Goal: Transaction & Acquisition: Purchase product/service

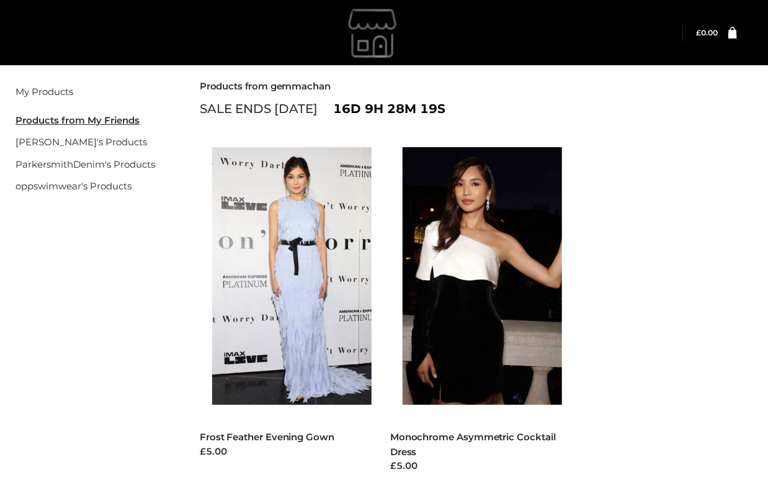
click at [37, 132] on li "[PERSON_NAME]'s Products" at bounding box center [92, 142] width 153 height 22
click at [42, 140] on link "[PERSON_NAME]'s Products" at bounding box center [82, 142] width 132 height 12
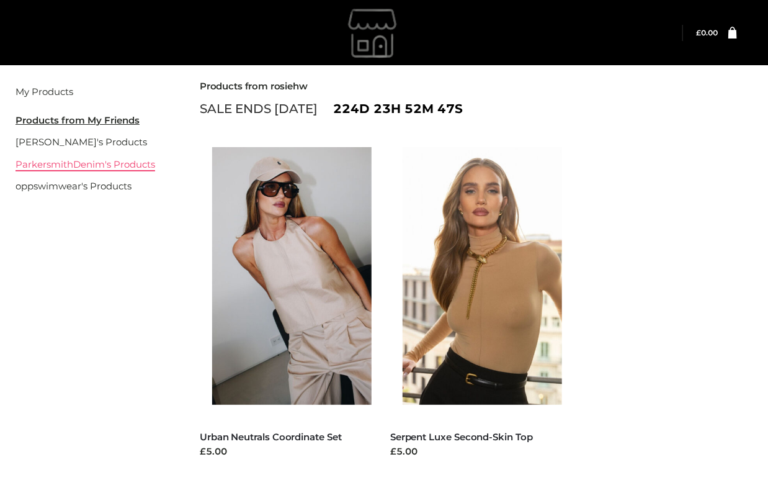
click at [87, 168] on link "ParkersmithDenim's Products" at bounding box center [86, 164] width 140 height 12
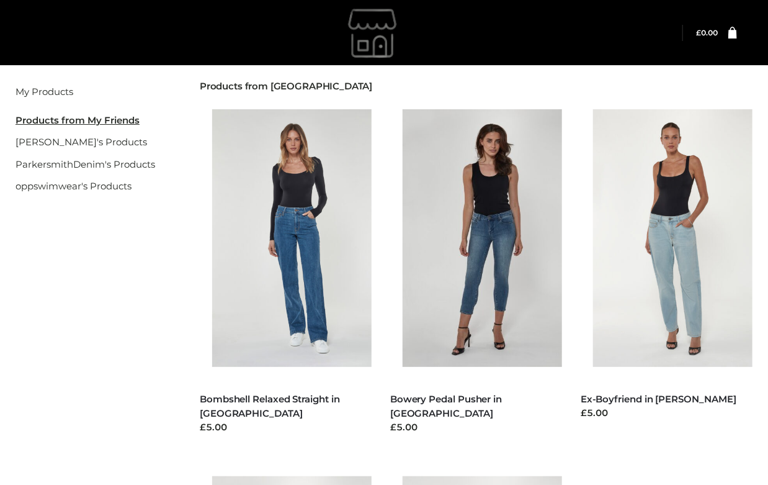
click at [117, 237] on div "Filter My Products Products from My Friends rosiehw's Products ParkersmithDenim…" at bounding box center [384, 468] width 768 height 813
click at [364, 289] on img at bounding box center [298, 238] width 172 height 258
click at [5, 278] on div "Filter My Products Products from My Friends rosiehw's Products ParkersmithDenim…" at bounding box center [384, 468] width 768 height 813
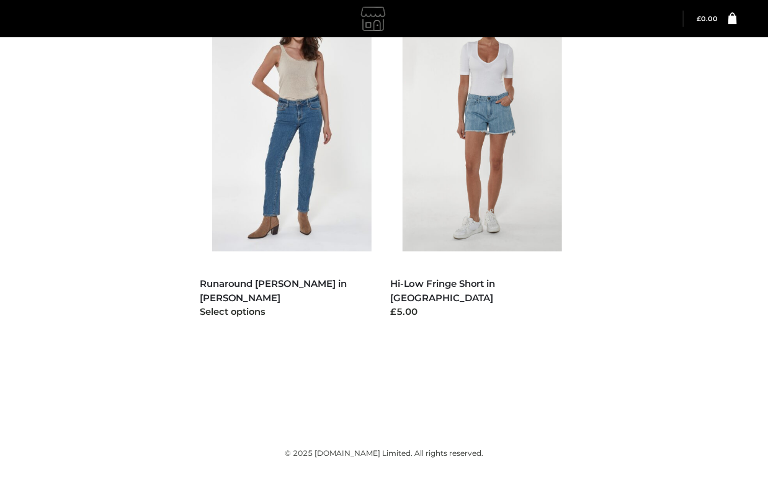
click at [289, 217] on img at bounding box center [298, 122] width 172 height 258
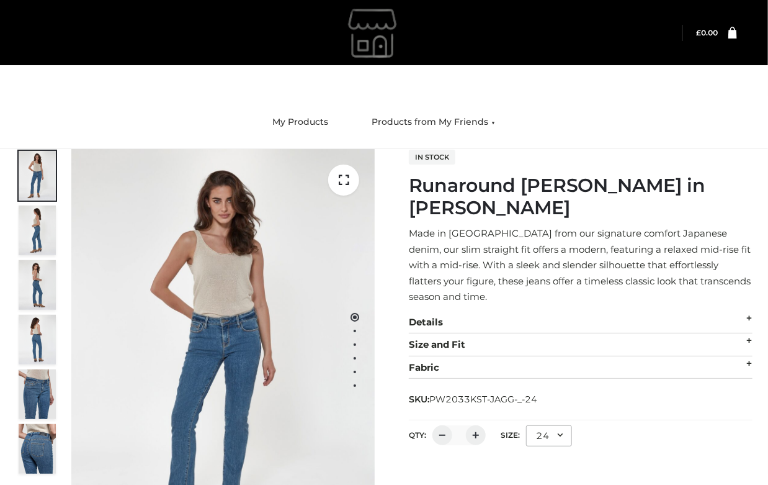
click at [639, 199] on div "In stock Runaround [PERSON_NAME] in [PERSON_NAME] Made in [GEOGRAPHIC_DATA] fro…" at bounding box center [581, 331] width 344 height 364
click at [157, 101] on nav "My Products Products from My Friends rosiehw's Products ParkersmithDenim's Prod…" at bounding box center [384, 122] width 768 height 53
drag, startPoint x: 626, startPoint y: 349, endPoint x: 610, endPoint y: 336, distance: 20.4
click at [625, 349] on div "In stock Runaround [PERSON_NAME] in [PERSON_NAME] Made in [GEOGRAPHIC_DATA] fro…" at bounding box center [581, 331] width 344 height 364
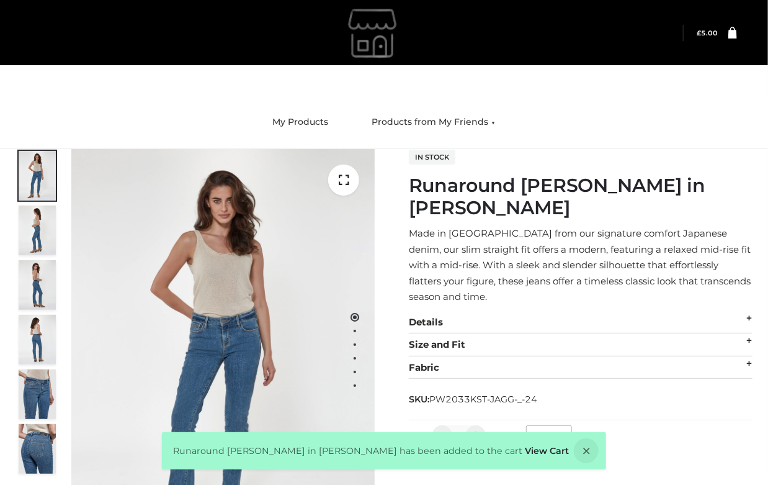
click at [679, 155] on div "In stock Runaround [PERSON_NAME] in [PERSON_NAME] Made in [GEOGRAPHIC_DATA] fro…" at bounding box center [581, 332] width 344 height 366
click at [681, 155] on div "In stock Runaround [PERSON_NAME] in [PERSON_NAME] Made in [GEOGRAPHIC_DATA] fro…" at bounding box center [581, 332] width 344 height 366
click at [471, 256] on p "Made in [GEOGRAPHIC_DATA] from our signature comfort Japanese denim, our slim s…" at bounding box center [581, 264] width 344 height 79
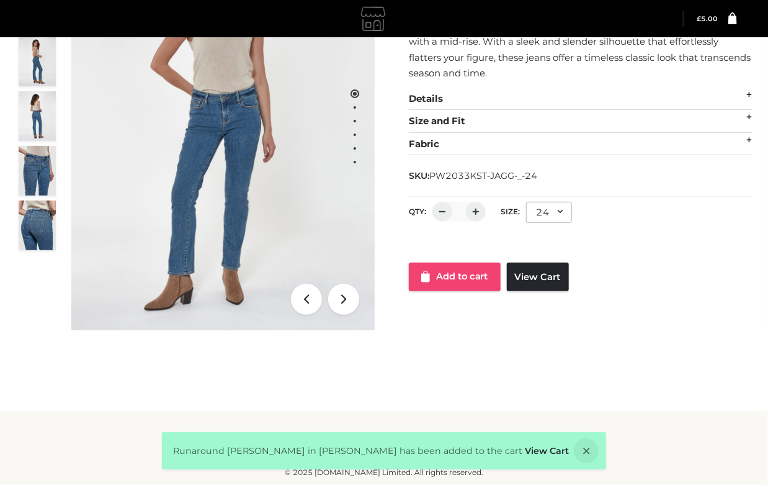
drag, startPoint x: 475, startPoint y: 222, endPoint x: 475, endPoint y: 233, distance: 11.2
click at [475, 238] on div "Add to cart View Cart" at bounding box center [581, 264] width 344 height 53
click at [475, 263] on link "Add to cart" at bounding box center [455, 277] width 92 height 29
drag, startPoint x: 597, startPoint y: 264, endPoint x: 595, endPoint y: 257, distance: 7.3
click at [600, 264] on div "1 / 6 In stock Runaround [PERSON_NAME] in [PERSON_NAME] Made in [GEOGRAPHIC_DAT…" at bounding box center [384, 128] width 756 height 405
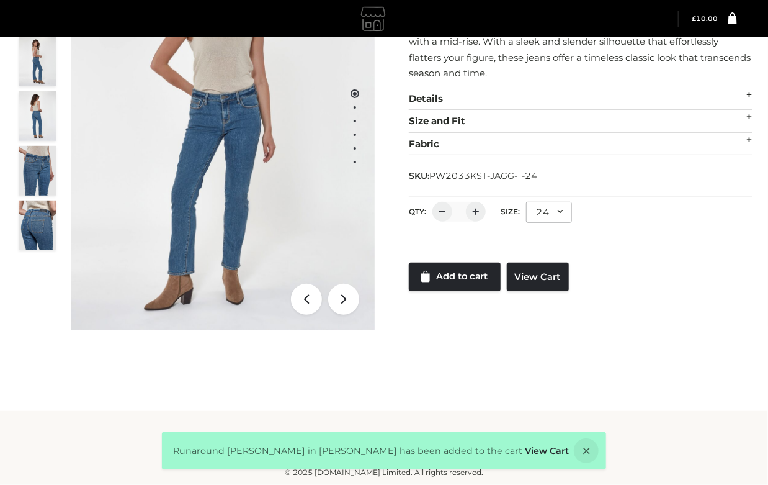
click at [589, 238] on div at bounding box center [581, 250] width 344 height 25
